Goal: Task Accomplishment & Management: Manage account settings

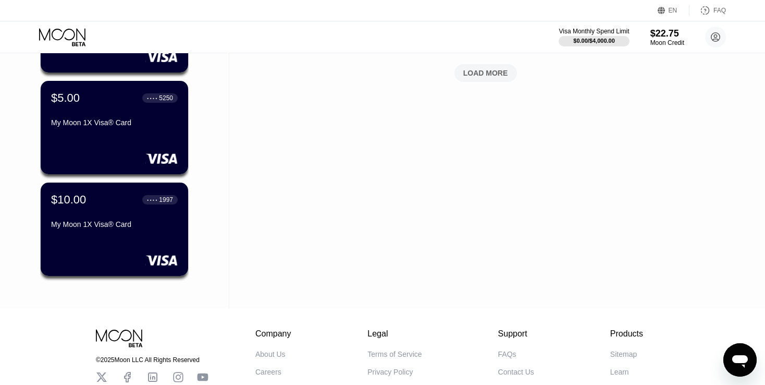
scroll to position [573, 0]
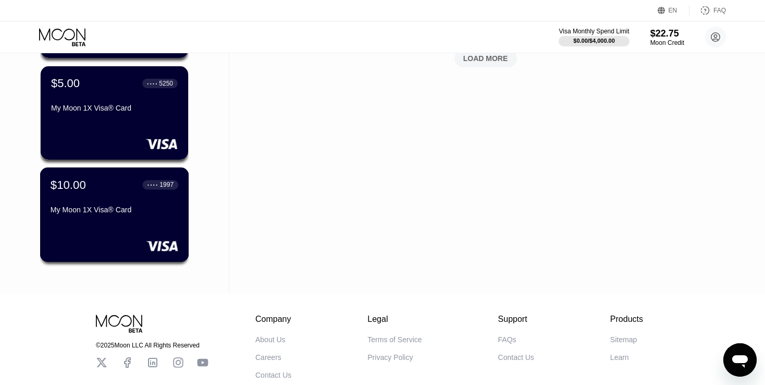
click at [99, 210] on div "My Moon 1X Visa® Card" at bounding box center [115, 209] width 128 height 8
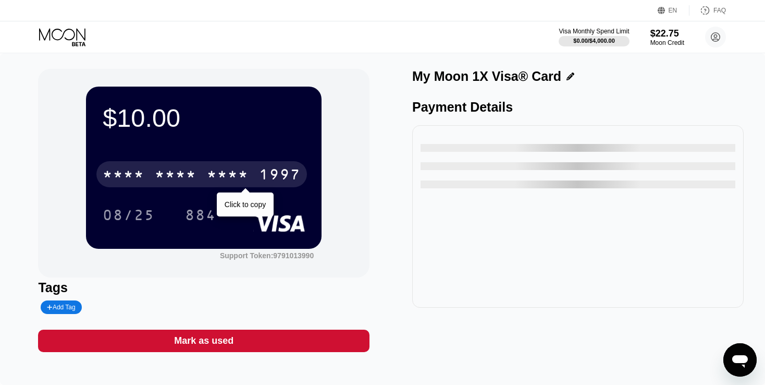
click at [247, 166] on div "* * * * * * * * * * * * 1997" at bounding box center [201, 174] width 211 height 26
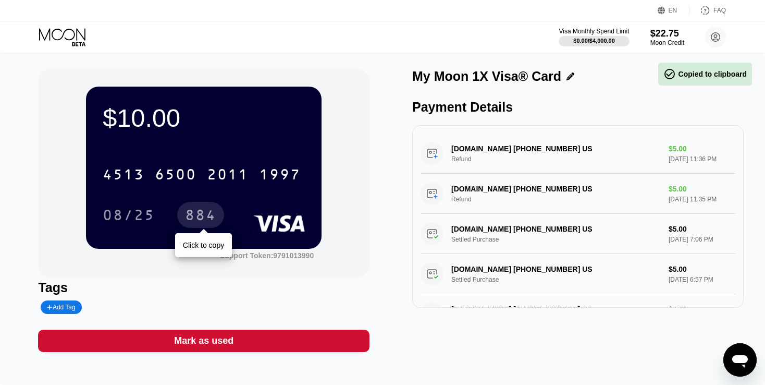
click at [207, 216] on div "884" at bounding box center [200, 216] width 31 height 17
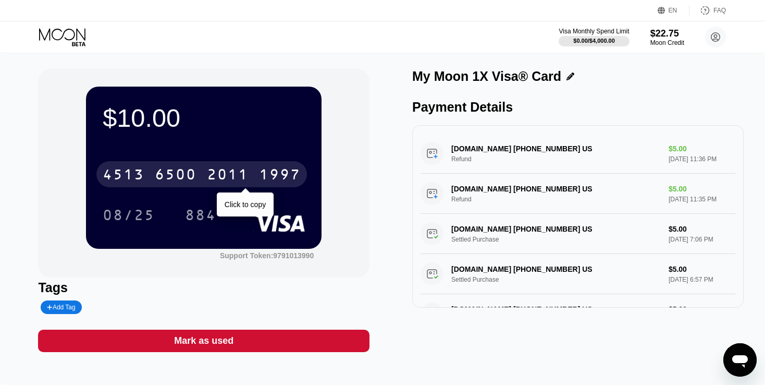
click at [144, 183] on div "4513" at bounding box center [124, 175] width 42 height 17
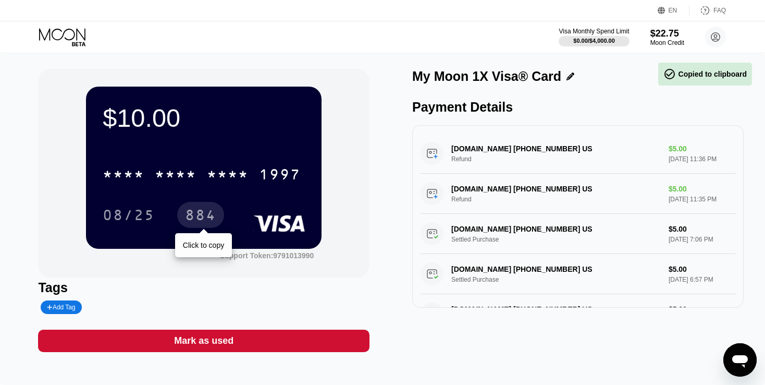
click at [205, 210] on div "884" at bounding box center [200, 216] width 31 height 17
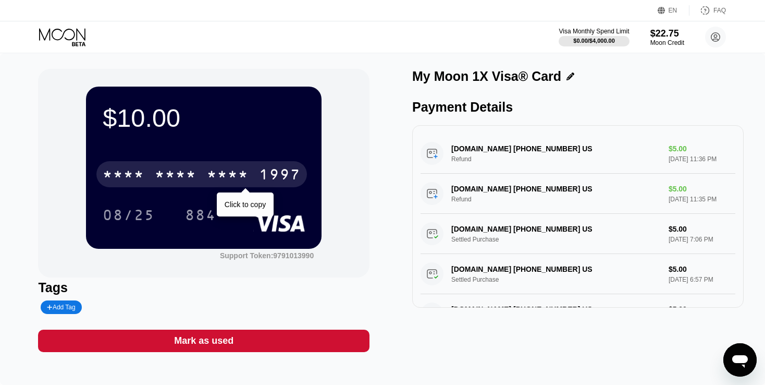
click at [167, 175] on div "* * * *" at bounding box center [176, 175] width 42 height 17
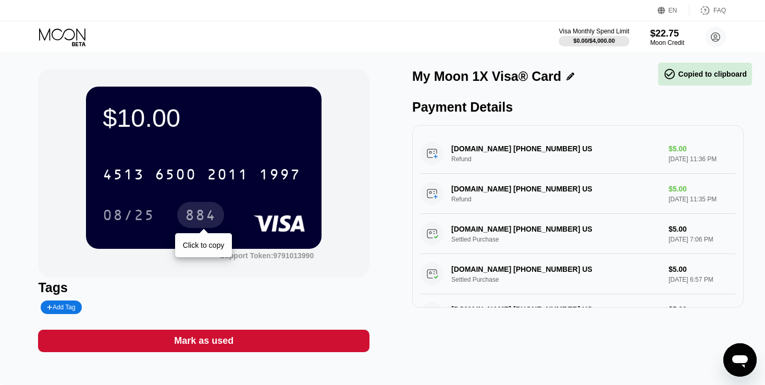
click at [195, 218] on div "884" at bounding box center [200, 216] width 31 height 17
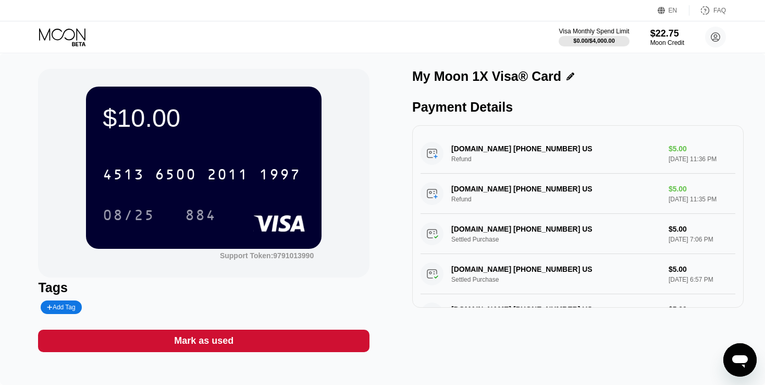
click at [62, 19] on div "EN Language Select an item Save FAQ" at bounding box center [382, 10] width 765 height 21
click at [65, 32] on icon at bounding box center [63, 37] width 48 height 18
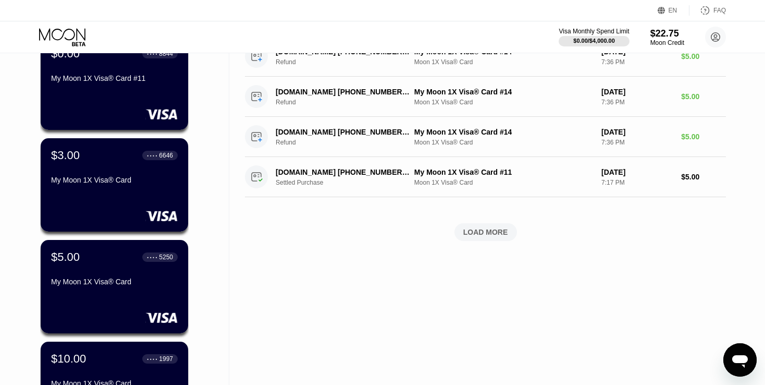
scroll to position [521, 0]
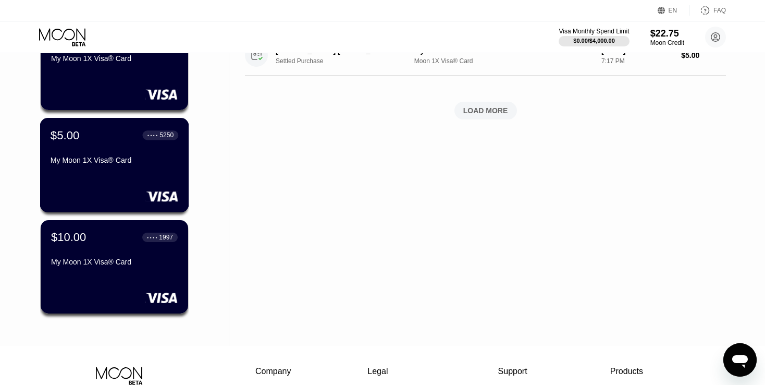
click at [91, 168] on div "My Moon 1X Visa® Card" at bounding box center [115, 162] width 128 height 13
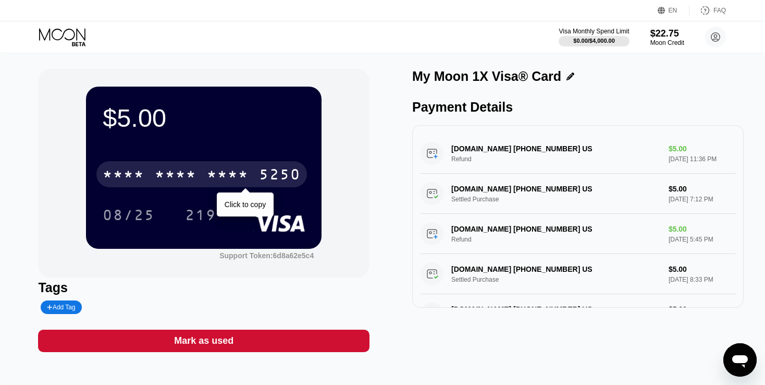
click at [211, 176] on div "* * * *" at bounding box center [228, 175] width 42 height 17
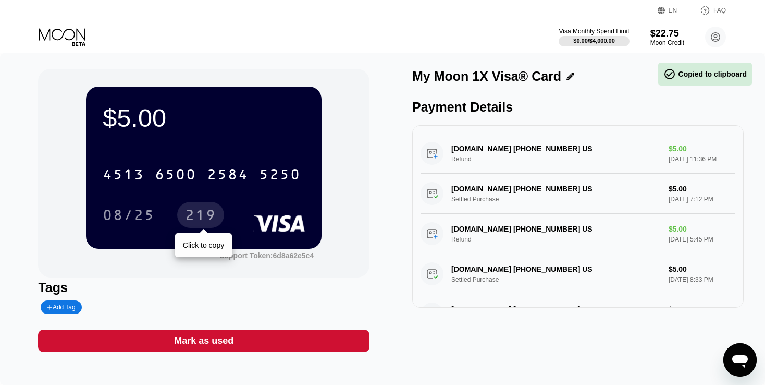
click at [207, 212] on div "219" at bounding box center [200, 216] width 31 height 17
